Goal: Information Seeking & Learning: Learn about a topic

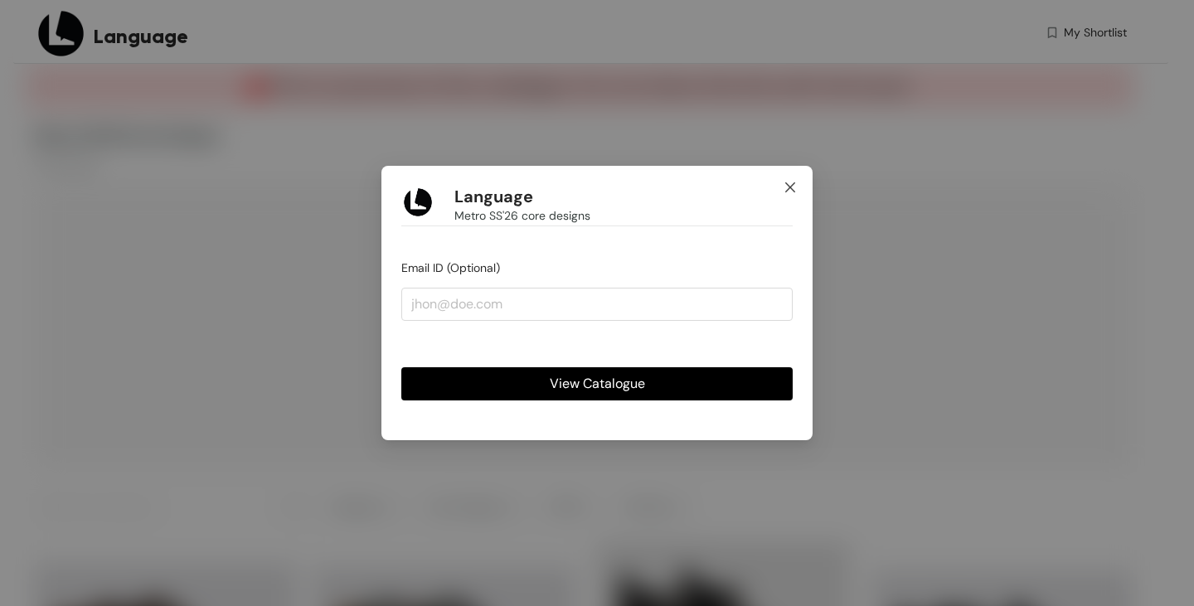
click at [792, 185] on icon "close" at bounding box center [790, 187] width 10 height 10
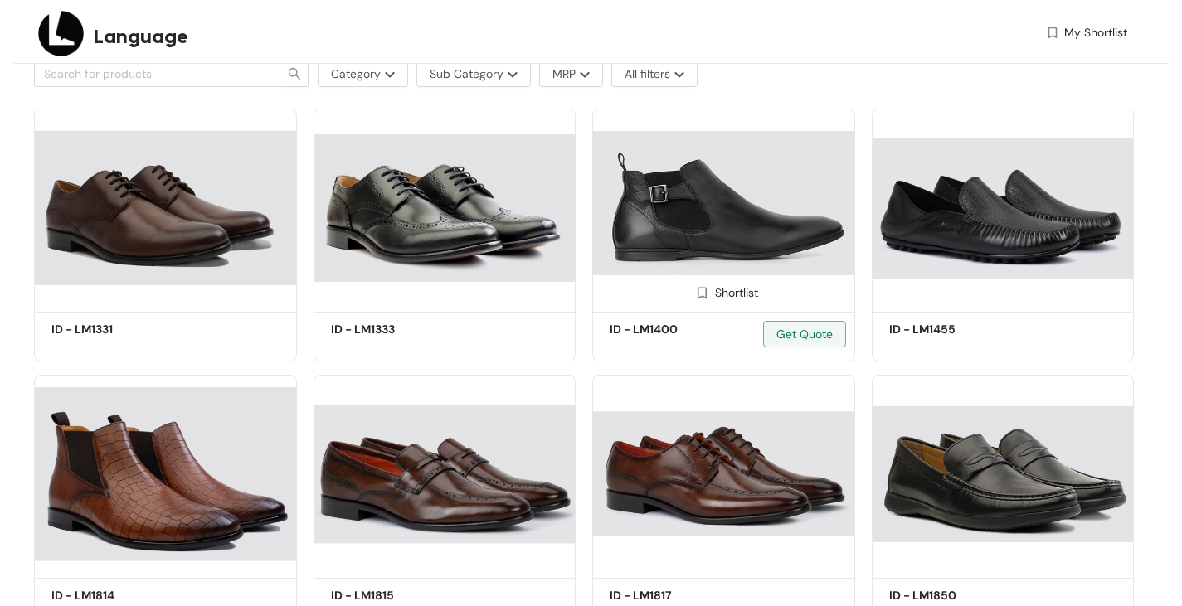
scroll to position [663, 0]
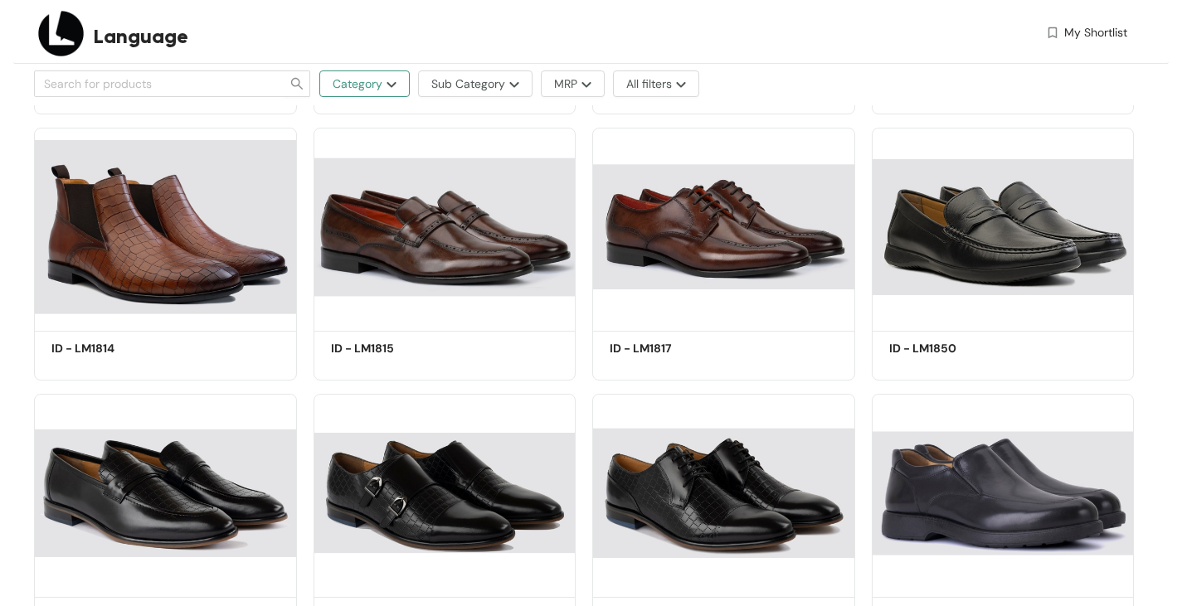
click at [384, 84] on img "button" at bounding box center [389, 84] width 14 height 7
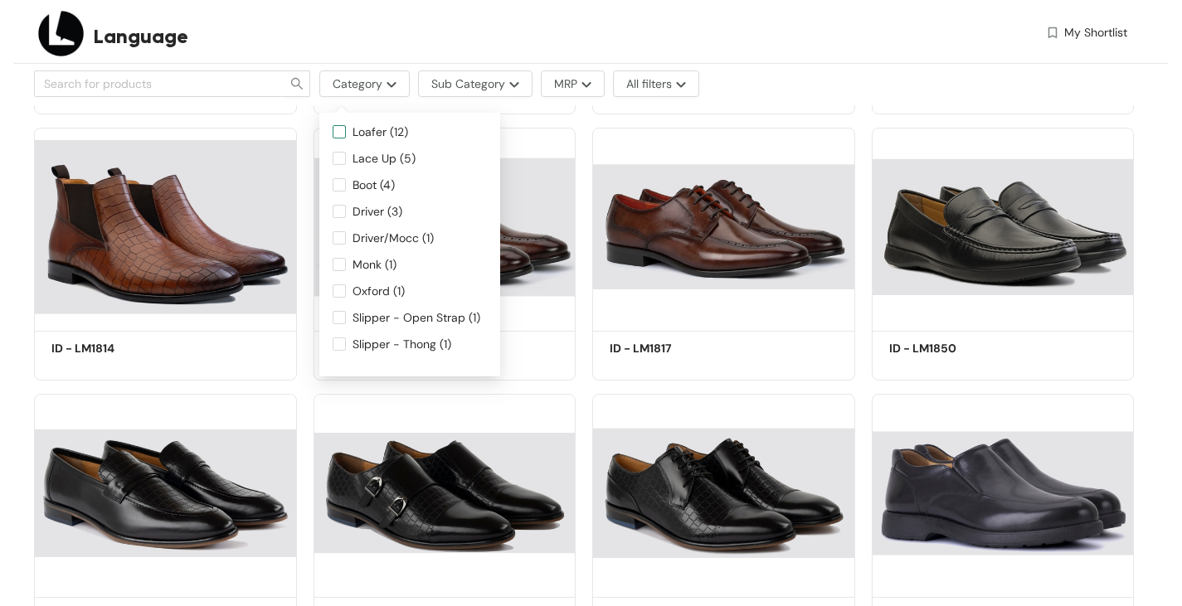
click at [343, 125] on input "Loafer (12)" at bounding box center [339, 131] width 13 height 13
checkbox input "true"
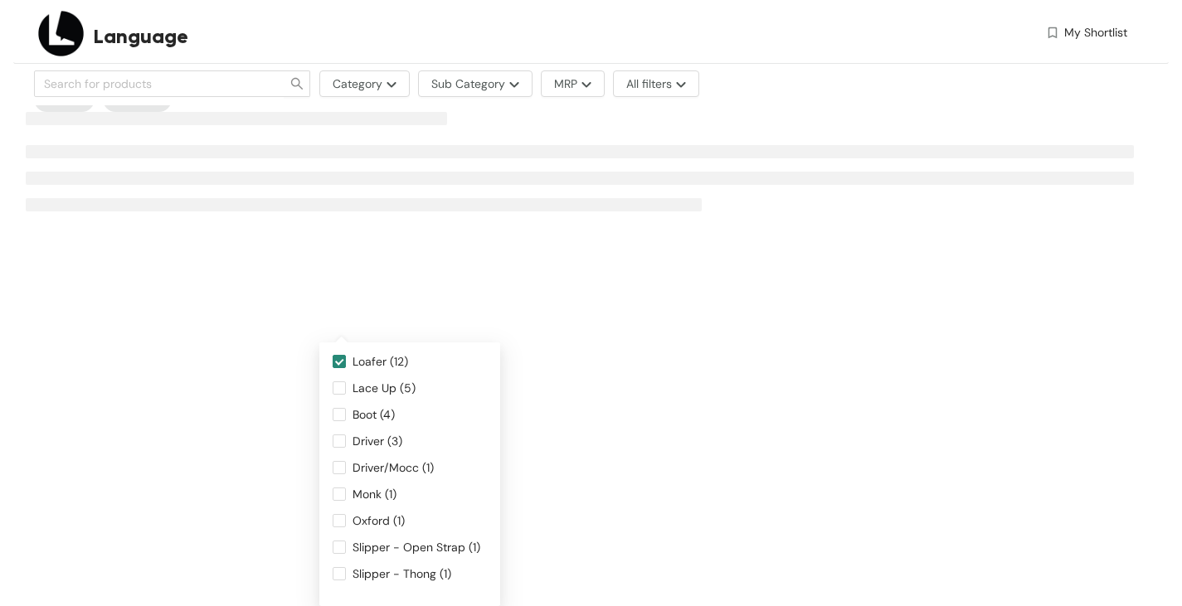
scroll to position [39, 0]
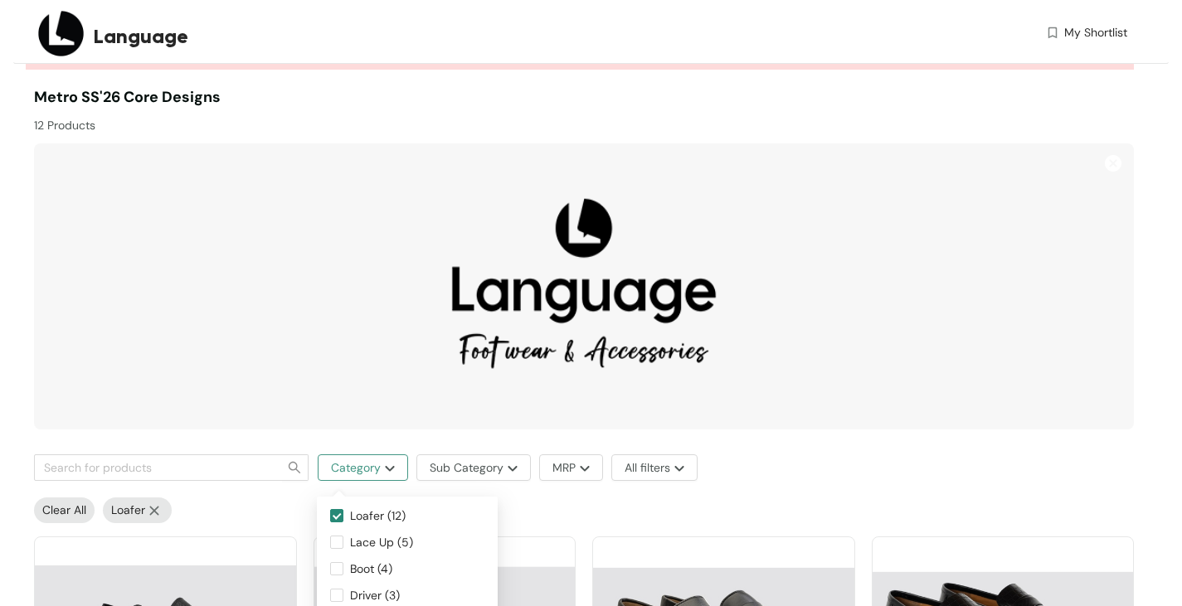
click at [381, 470] on img "button" at bounding box center [388, 468] width 14 height 7
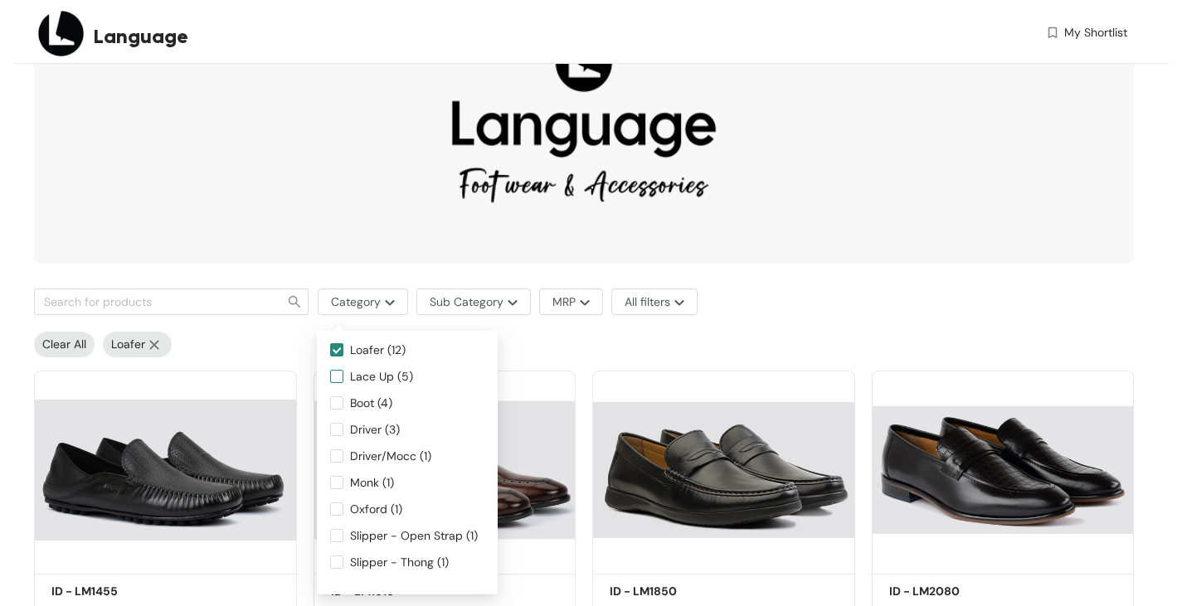
click at [346, 377] on span "Lace Up (5)" at bounding box center [381, 376] width 76 height 18
click at [343, 377] on input "Lace Up (5)" at bounding box center [336, 376] width 13 height 13
checkbox input "true"
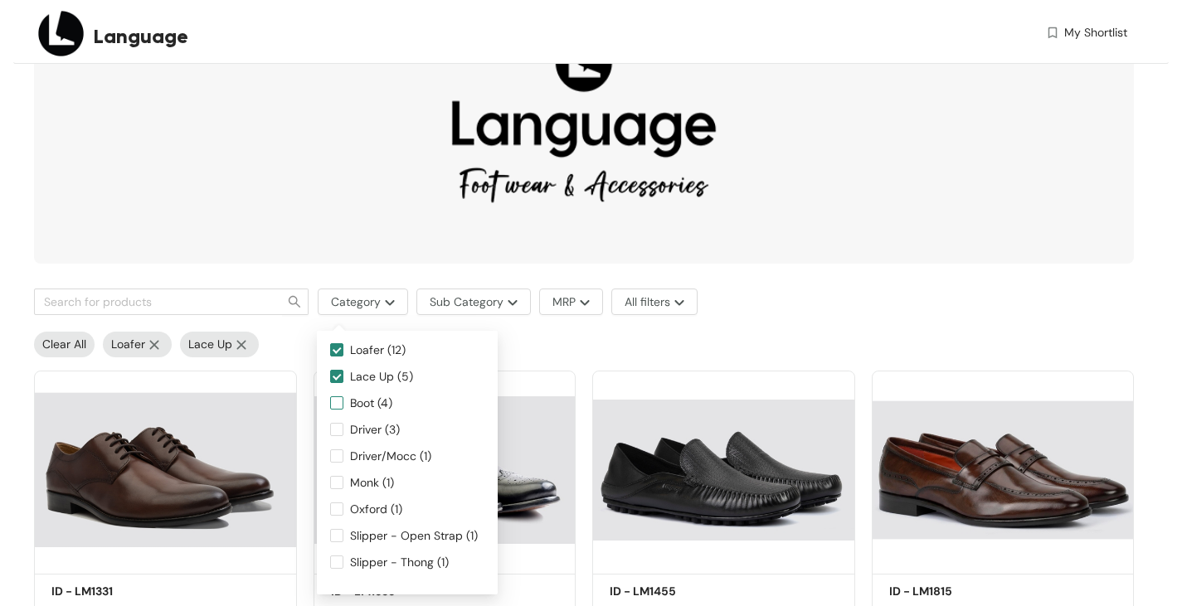
click at [339, 414] on label "Boot (4)" at bounding box center [407, 407] width 154 height 27
click at [339, 410] on input "Boot (4)" at bounding box center [336, 402] width 13 height 13
checkbox input "true"
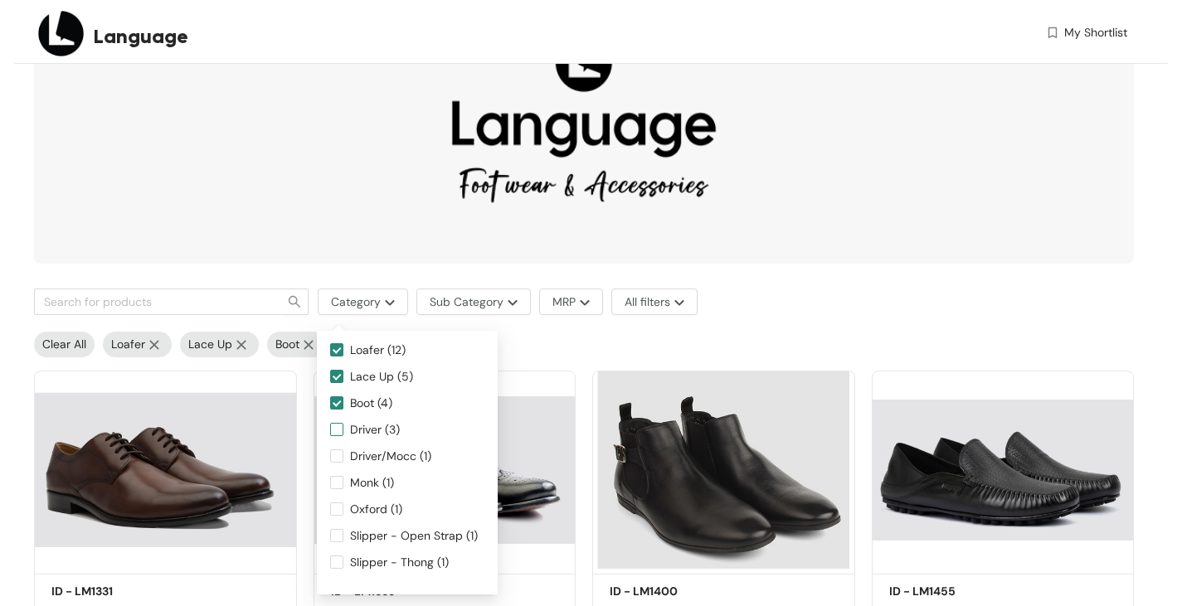
click at [338, 426] on input "Driver (3)" at bounding box center [336, 429] width 13 height 13
checkbox input "true"
click at [337, 460] on input "Driver/Mocc (1)" at bounding box center [336, 455] width 13 height 13
checkbox input "true"
click at [340, 488] on input "Monk (1)" at bounding box center [336, 482] width 13 height 13
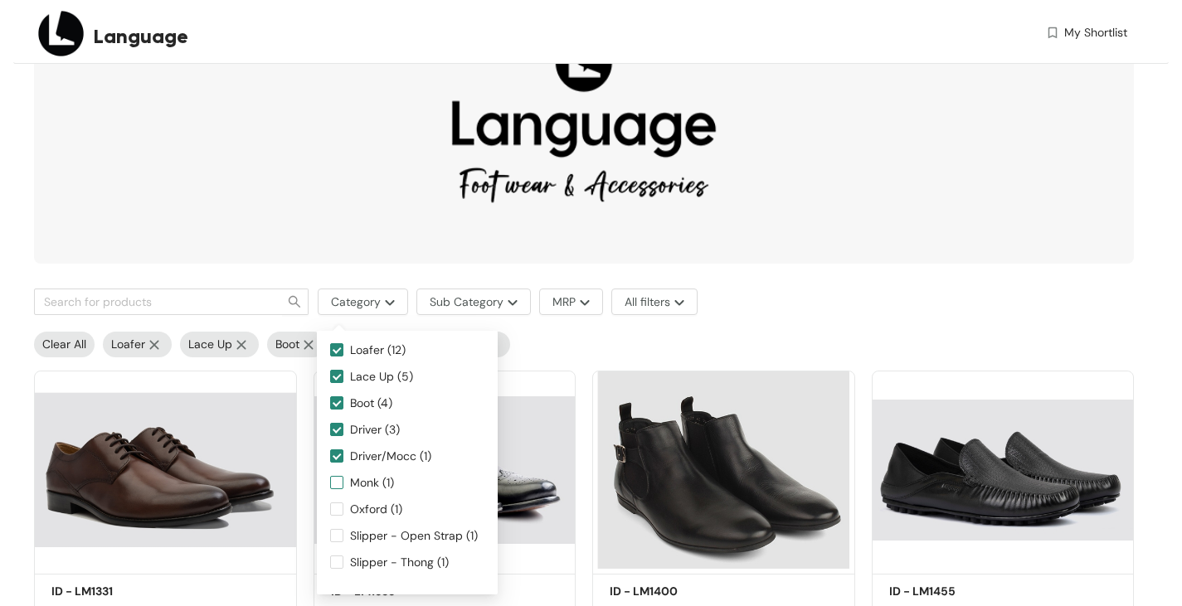
checkbox input "true"
click at [338, 502] on input "Oxford (1)" at bounding box center [336, 508] width 13 height 13
checkbox input "true"
click at [338, 536] on input "Slipper - Open Strap (1)" at bounding box center [336, 535] width 13 height 13
checkbox input "true"
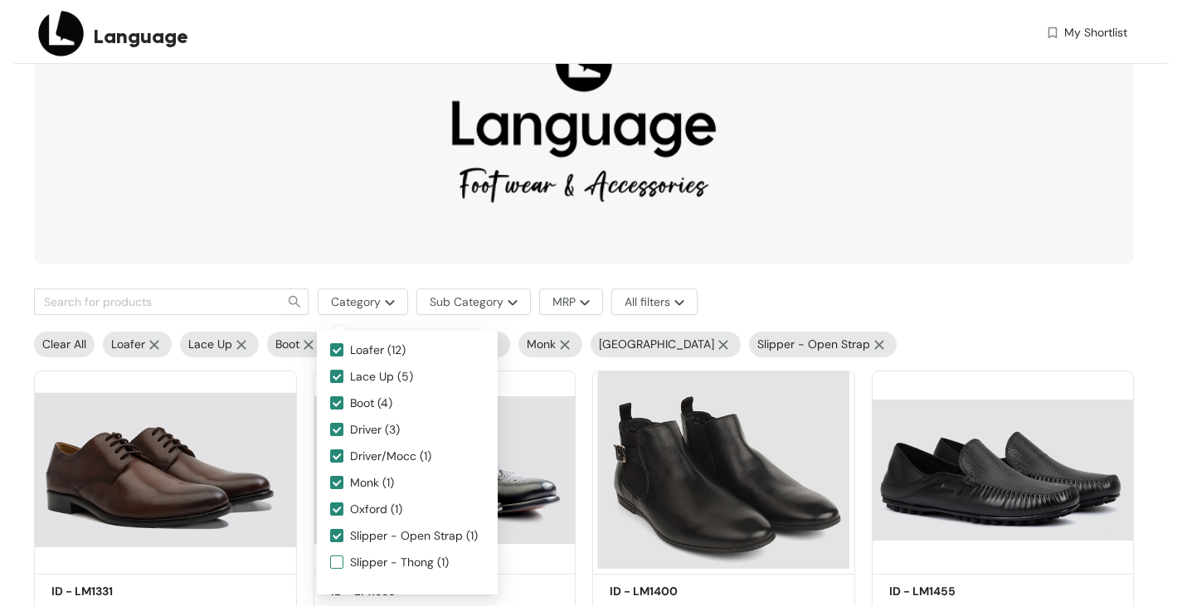
click at [337, 561] on input "Slipper - Thong (1)" at bounding box center [336, 562] width 13 height 13
checkbox input "true"
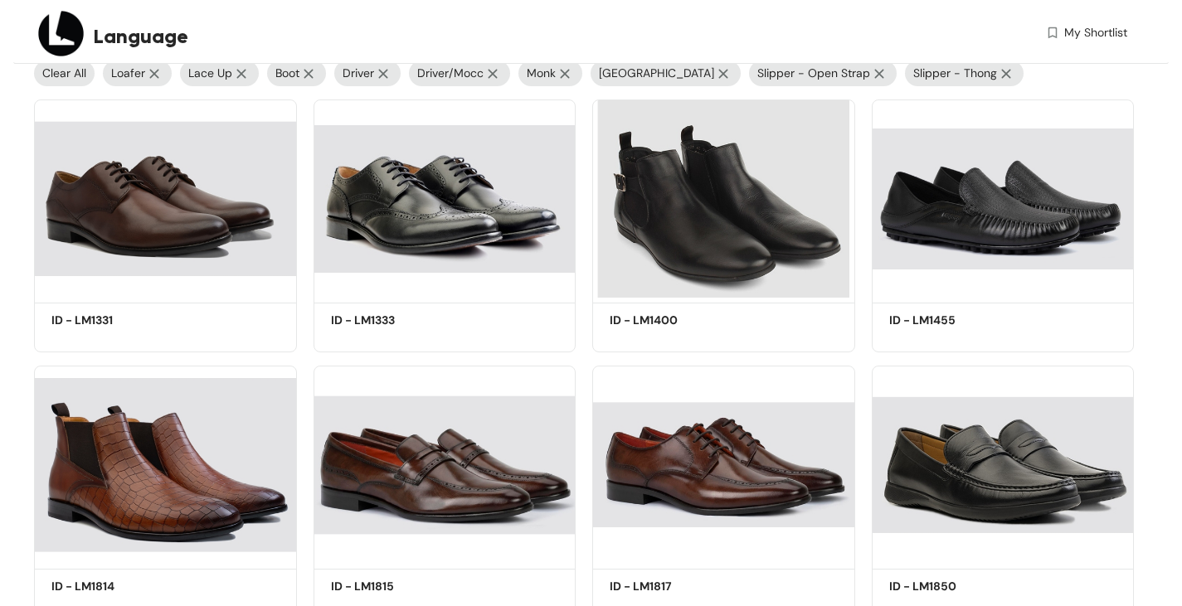
scroll to position [498, 0]
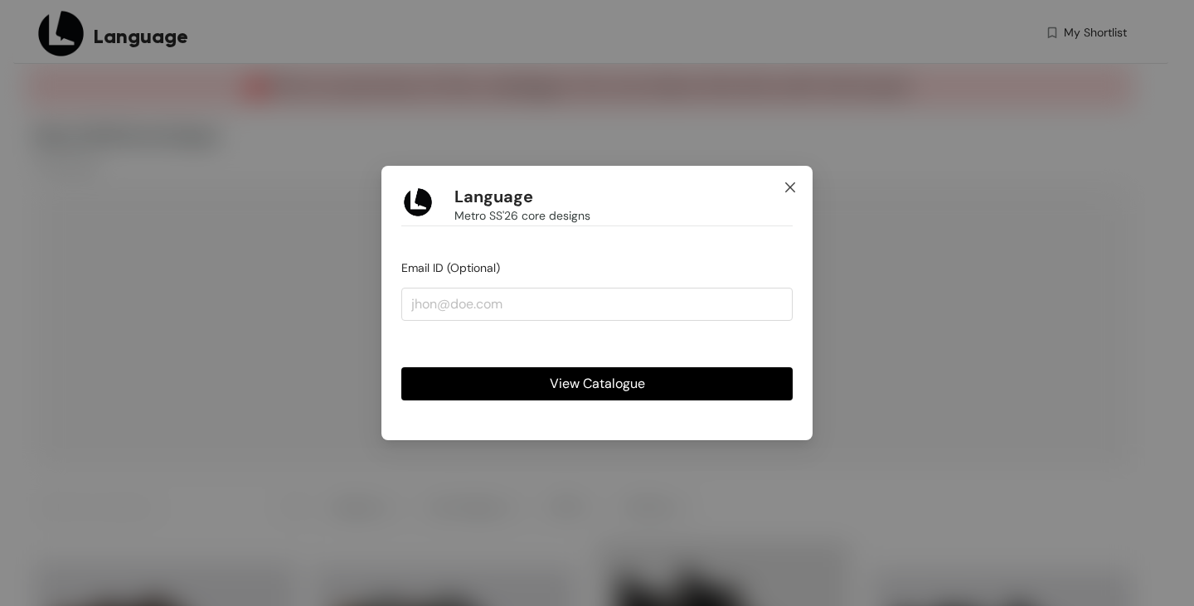
click at [789, 183] on icon "close" at bounding box center [790, 187] width 13 height 13
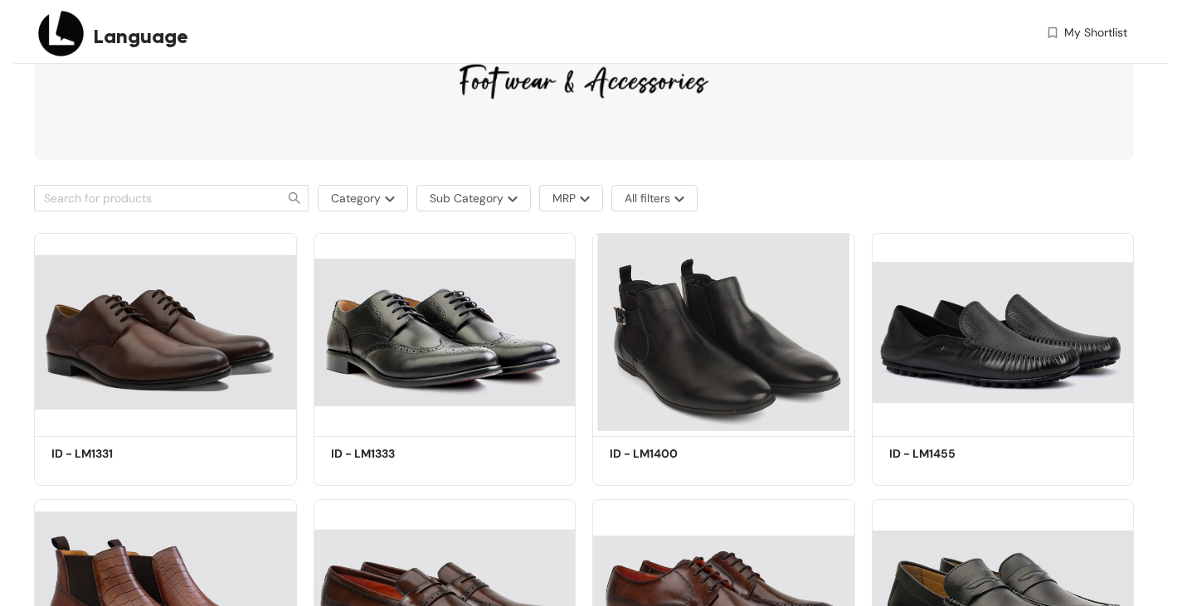
scroll to position [332, 0]
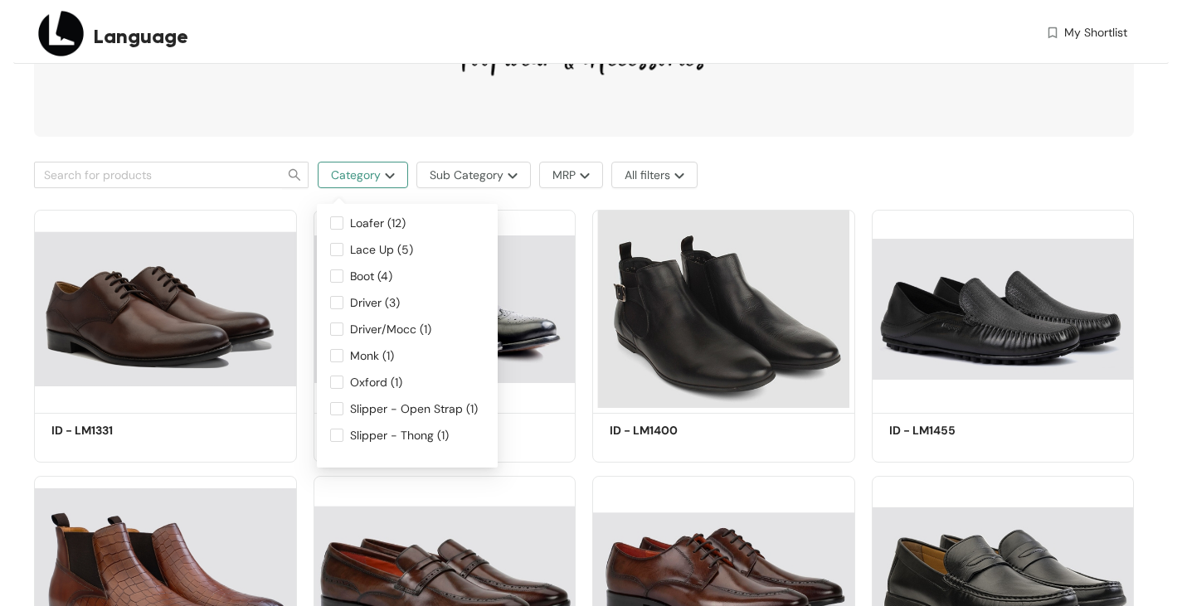
click at [398, 176] on button "Category" at bounding box center [363, 175] width 90 height 27
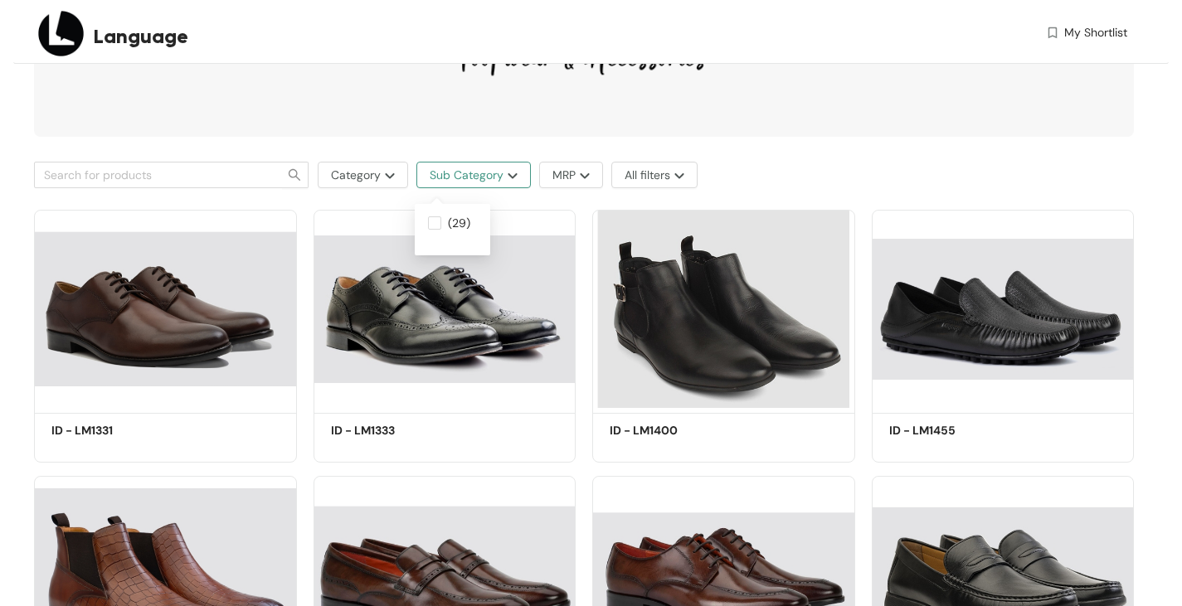
click at [454, 176] on span "Sub Category" at bounding box center [467, 175] width 74 height 18
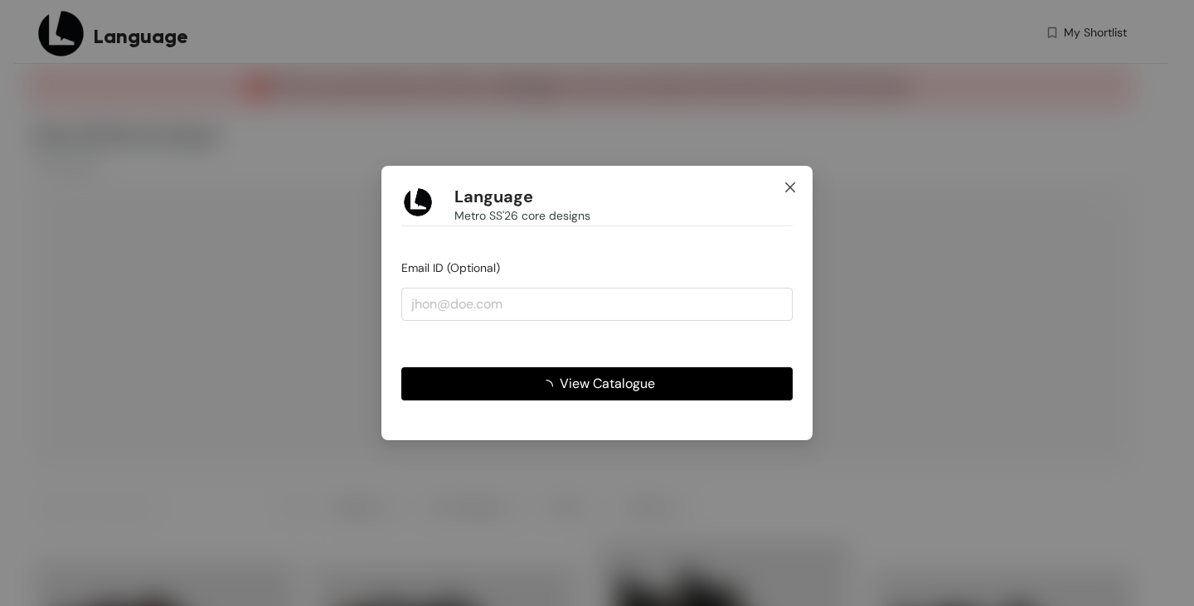
click at [796, 187] on icon "close" at bounding box center [790, 187] width 13 height 13
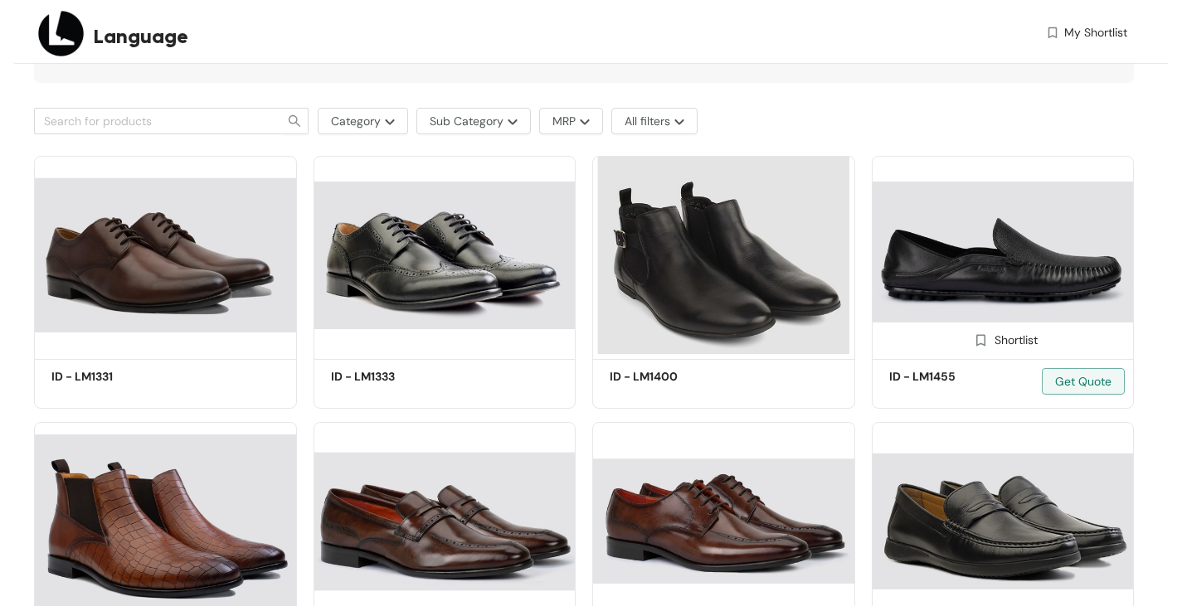
scroll to position [415, 0]
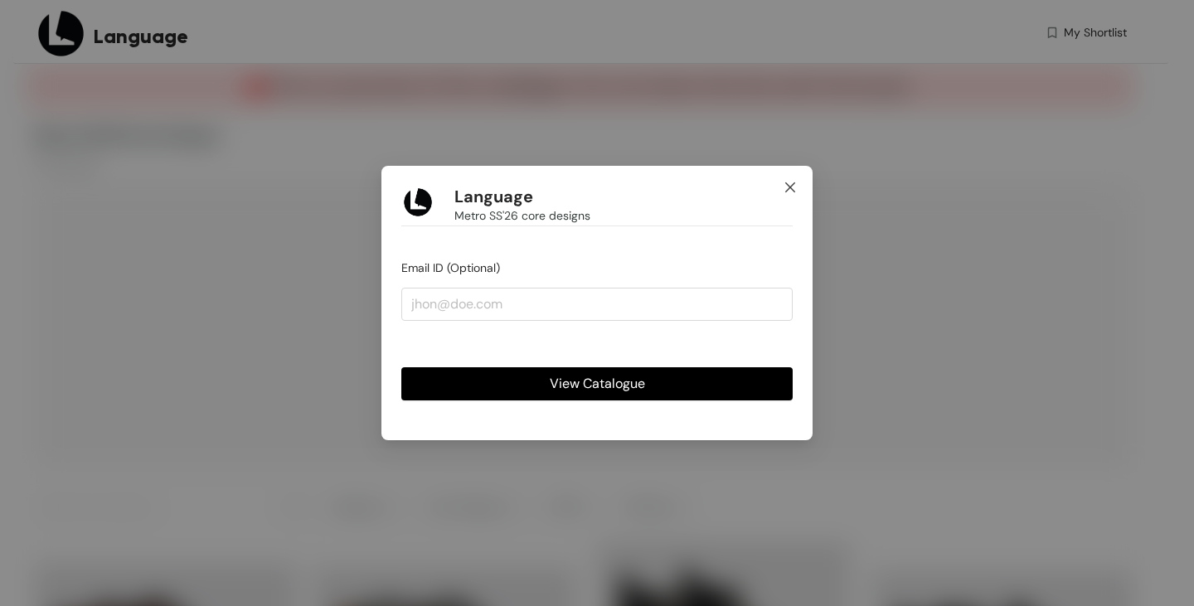
click at [795, 181] on icon "close" at bounding box center [790, 187] width 13 height 13
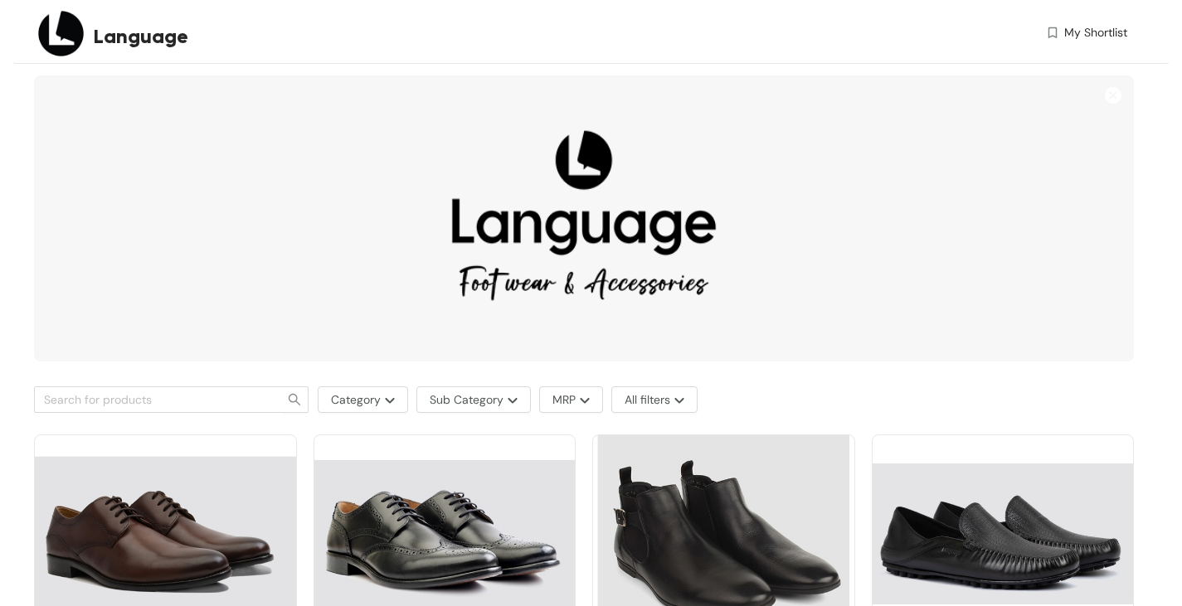
scroll to position [415, 0]
